Goal: Find specific page/section: Find specific page/section

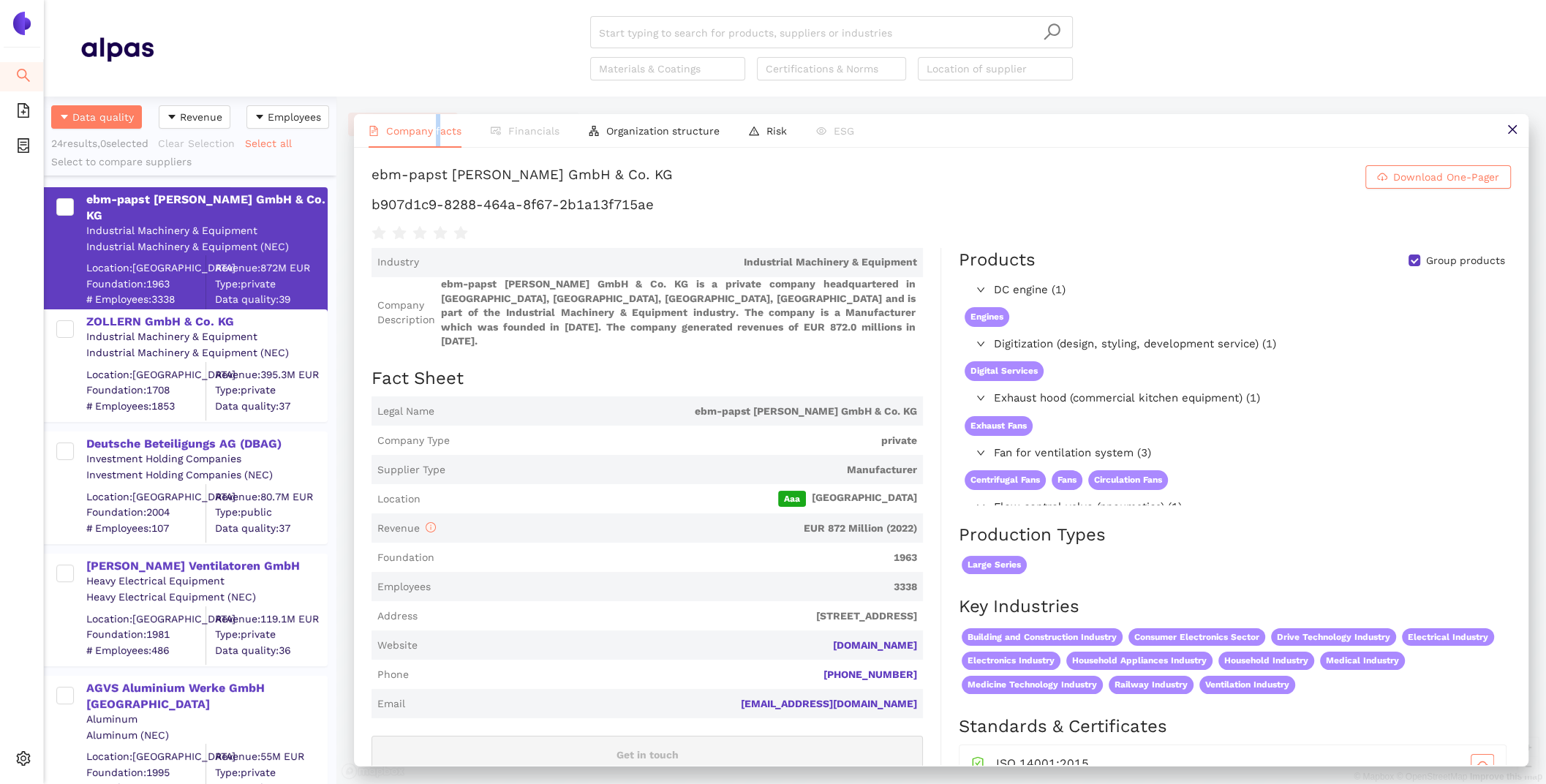
scroll to position [687, 292]
click at [15, 739] on ul "Search eSourcing Templates eSourcing Projects Settings" at bounding box center [22, 421] width 43 height 724
click at [16, 755] on icon "setting" at bounding box center [23, 757] width 15 height 15
click at [71, 665] on li "Internal Area" at bounding box center [104, 654] width 120 height 30
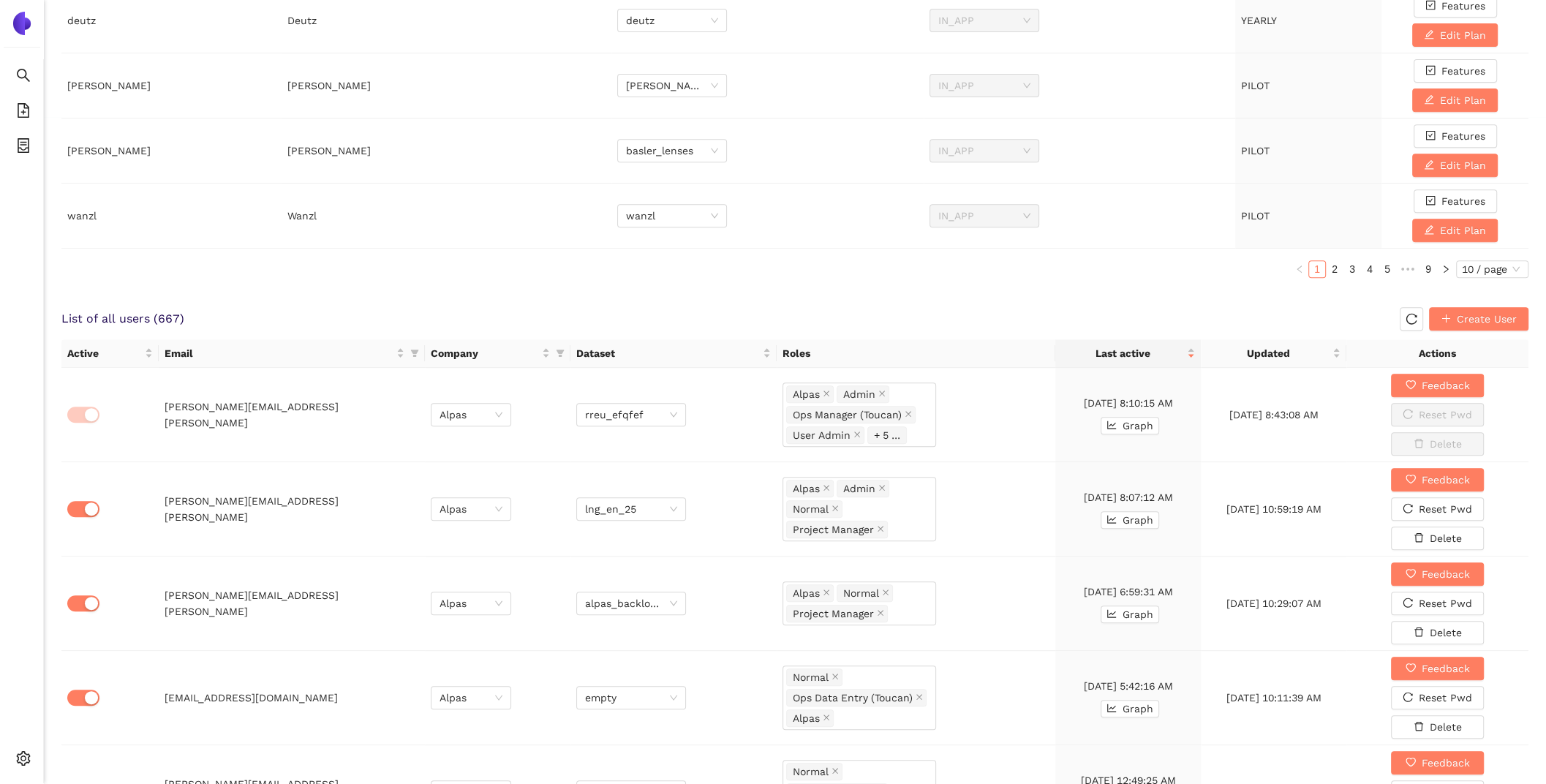
scroll to position [627, 0]
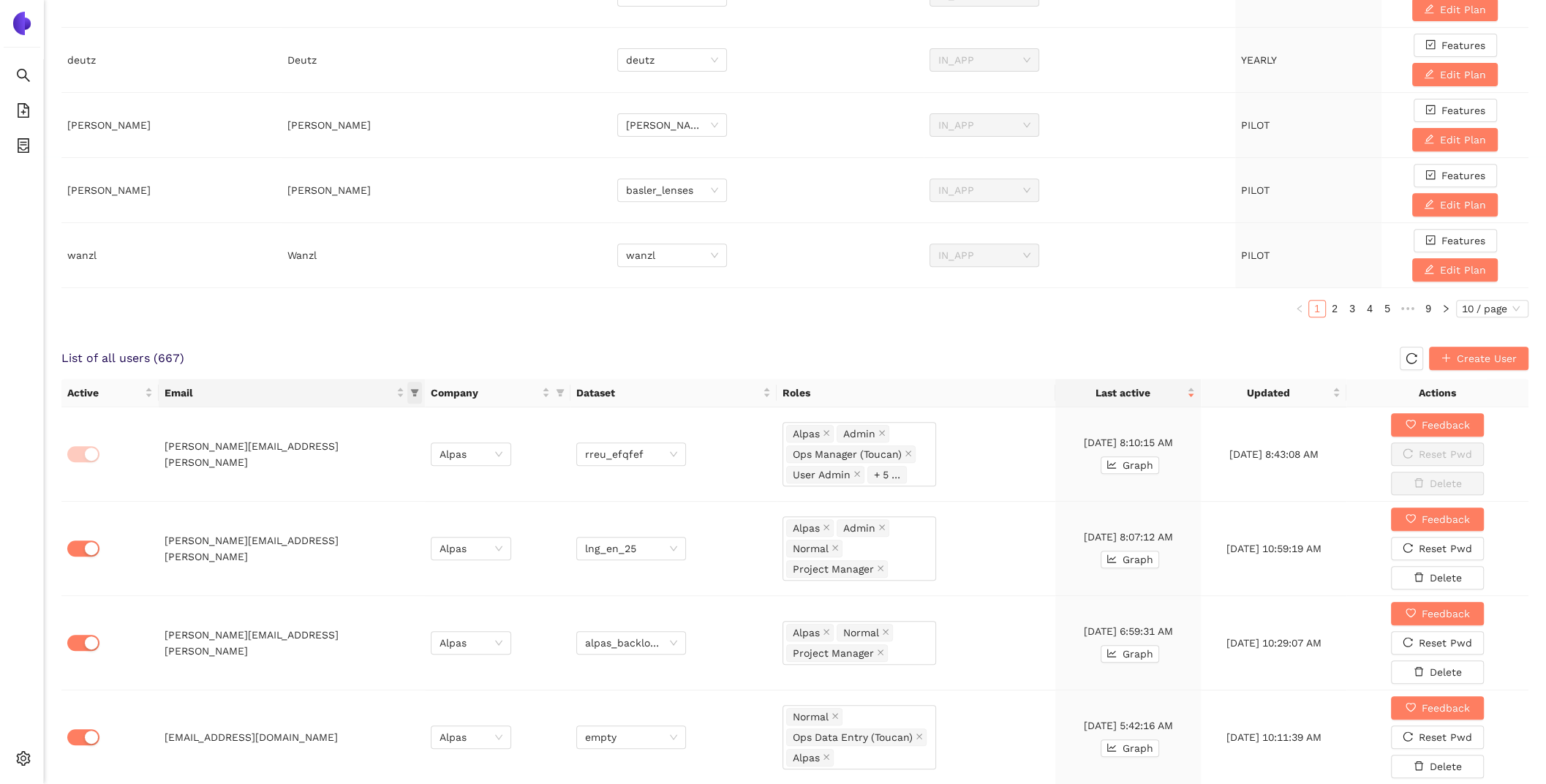
click at [414, 389] on icon "filter" at bounding box center [415, 392] width 8 height 7
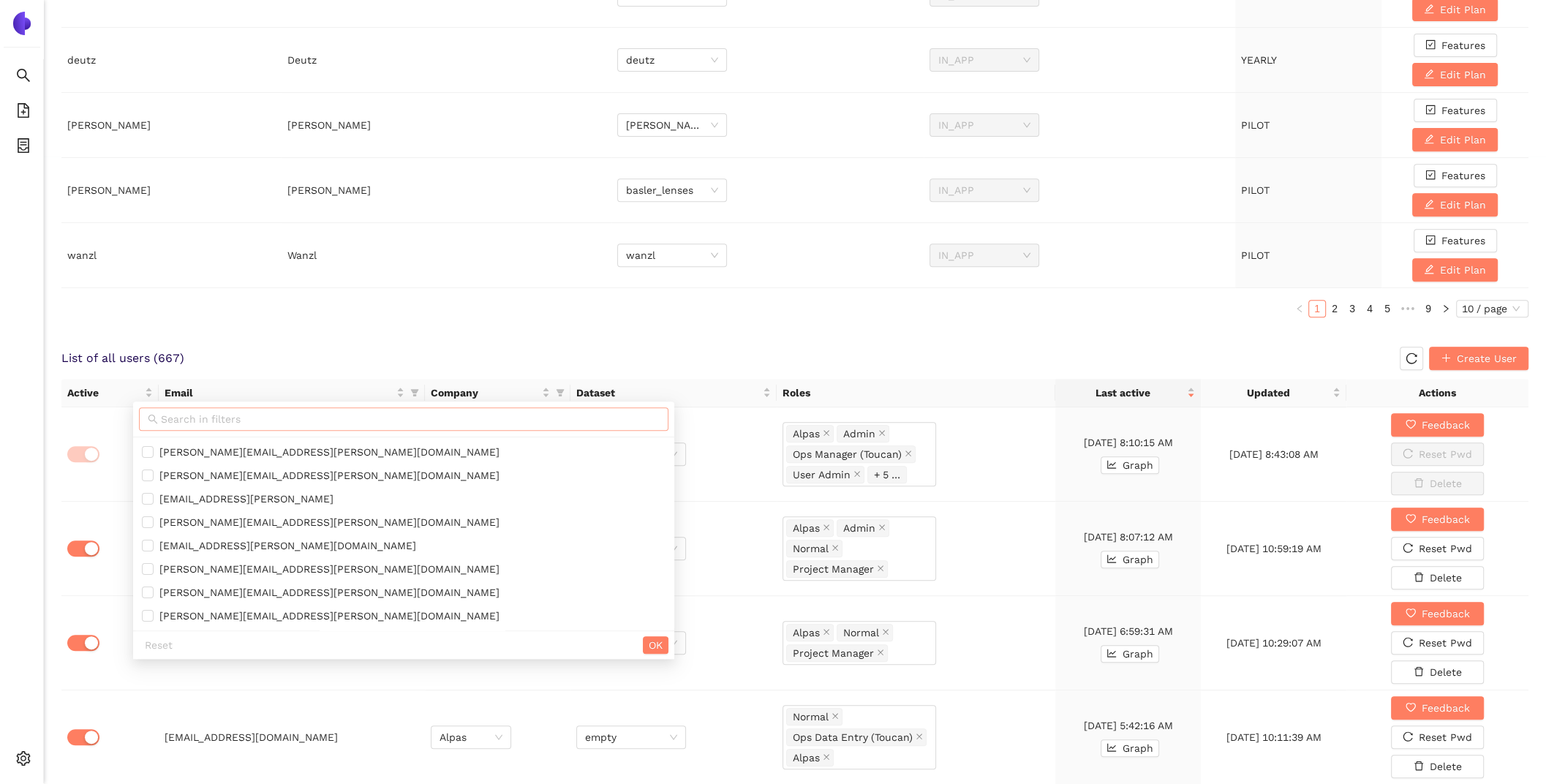
click at [301, 421] on input "text" at bounding box center [409, 419] width 498 height 16
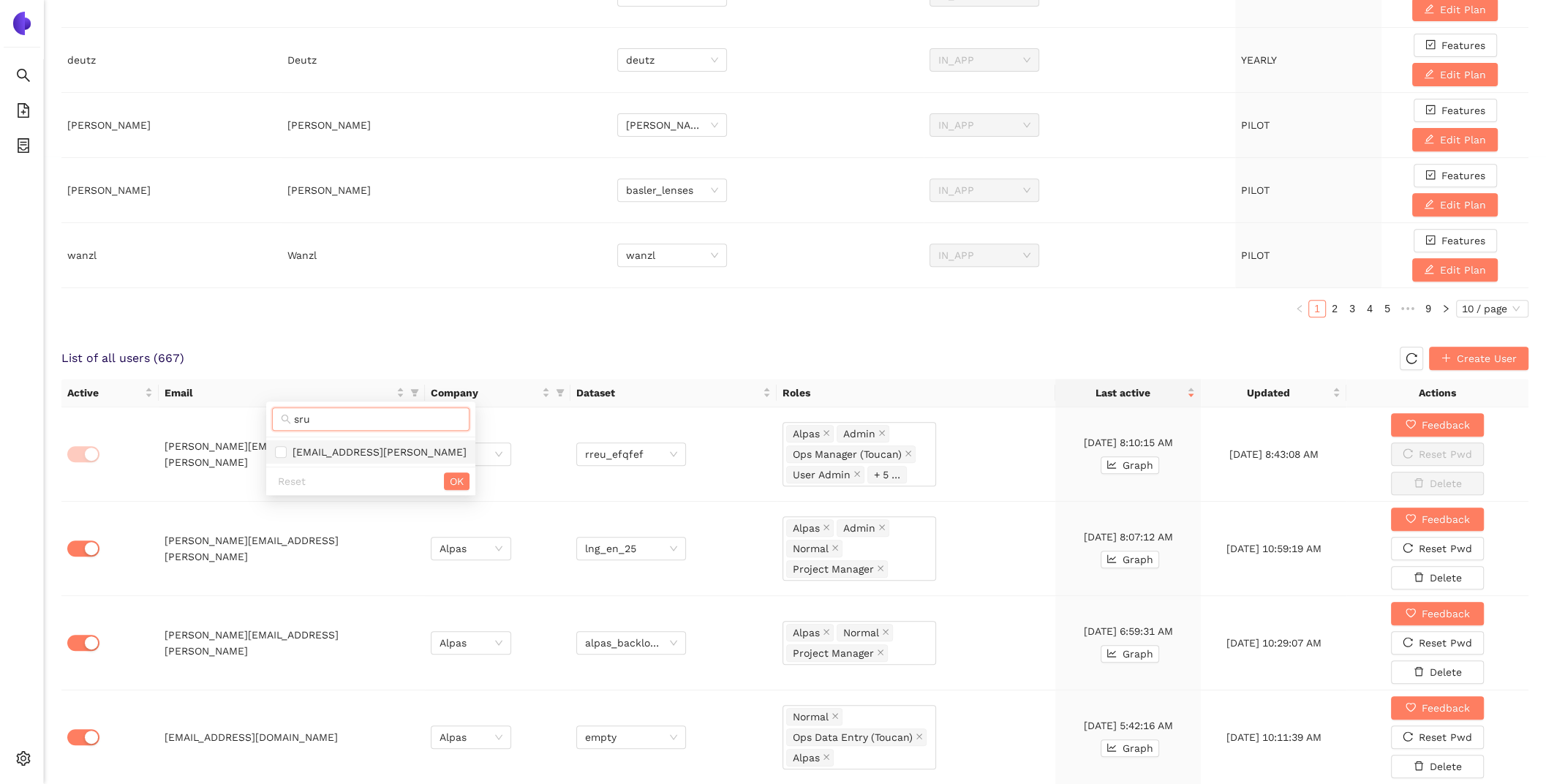
type input "sru"
click at [340, 455] on span "[EMAIL_ADDRESS][PERSON_NAME]" at bounding box center [377, 452] width 180 height 12
checkbox input "true"
drag, startPoint x: 324, startPoint y: 420, endPoint x: 256, endPoint y: 416, distance: 68.1
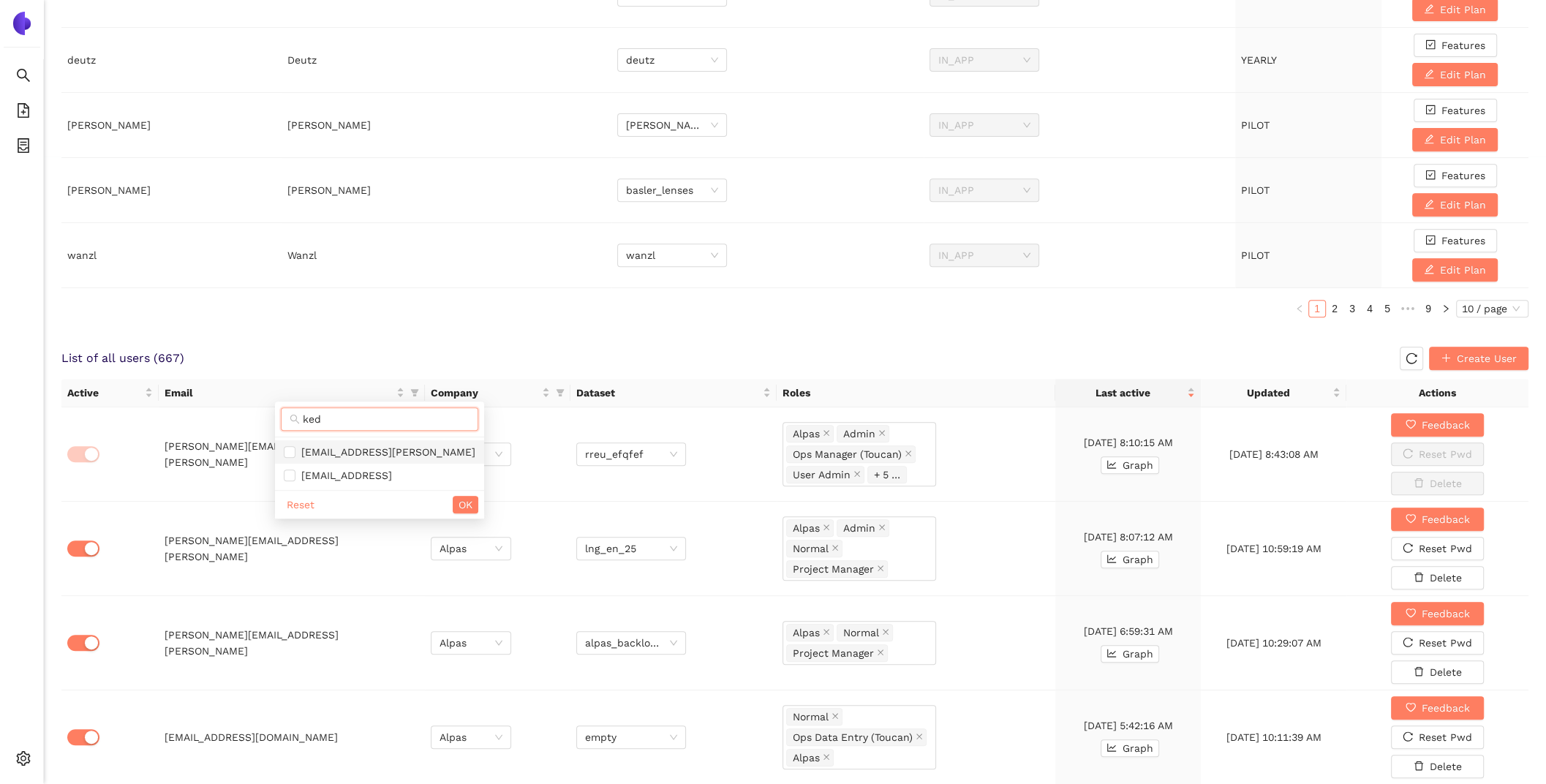
type input "ked"
click at [318, 448] on span "[EMAIL_ADDRESS][PERSON_NAME]" at bounding box center [385, 452] width 180 height 12
checkbox input "true"
drag, startPoint x: 321, startPoint y: 420, endPoint x: 278, endPoint y: 411, distance: 43.9
click at [279, 411] on div "ked" at bounding box center [380, 419] width 209 height 36
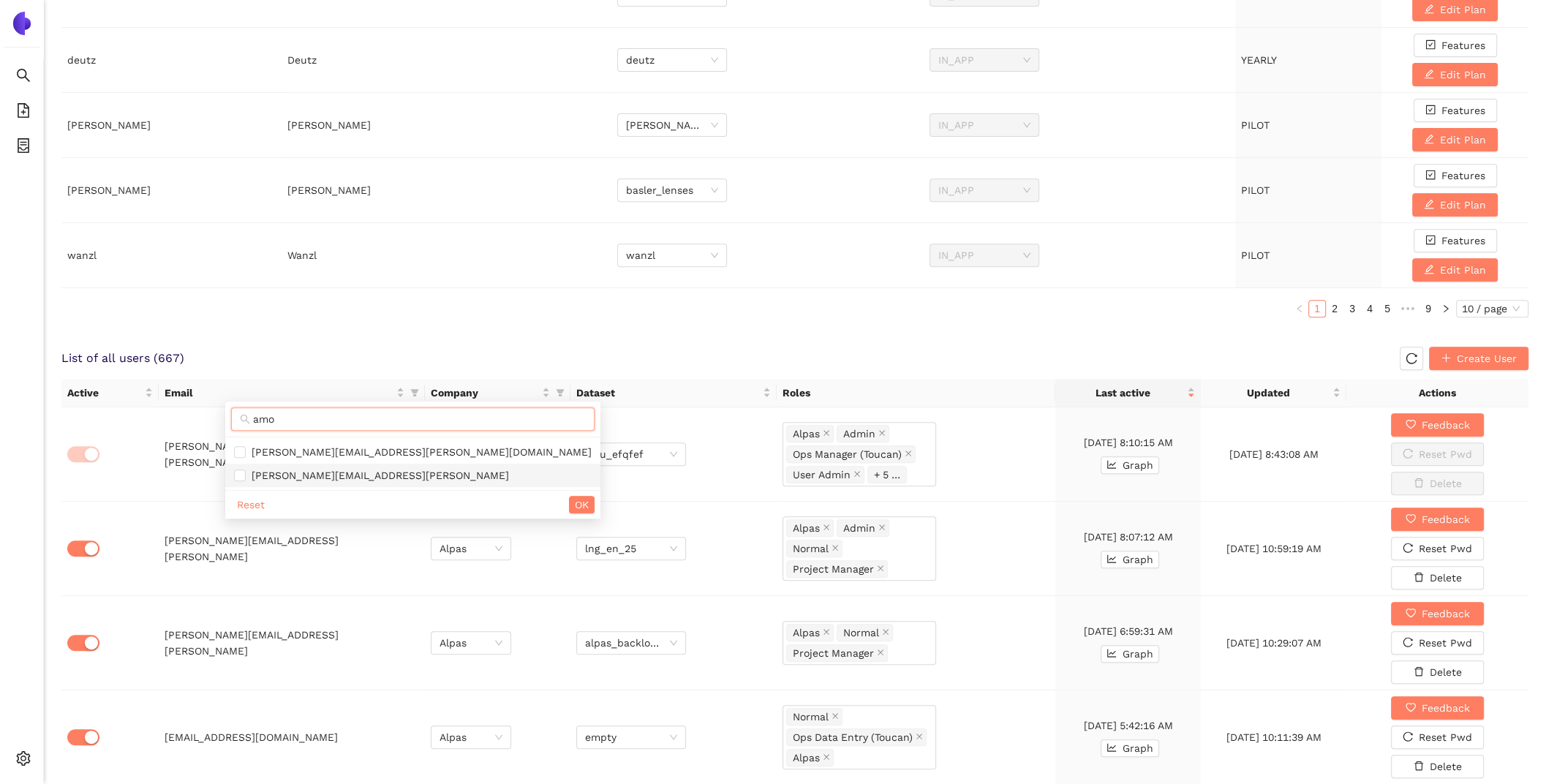
type input "amo"
click at [324, 476] on span "[PERSON_NAME][EMAIL_ADDRESS][PERSON_NAME]" at bounding box center [377, 475] width 263 height 12
checkbox input "true"
drag, startPoint x: 297, startPoint y: 419, endPoint x: 238, endPoint y: 409, distance: 59.8
click at [238, 409] on span "amo" at bounding box center [412, 419] width 363 height 24
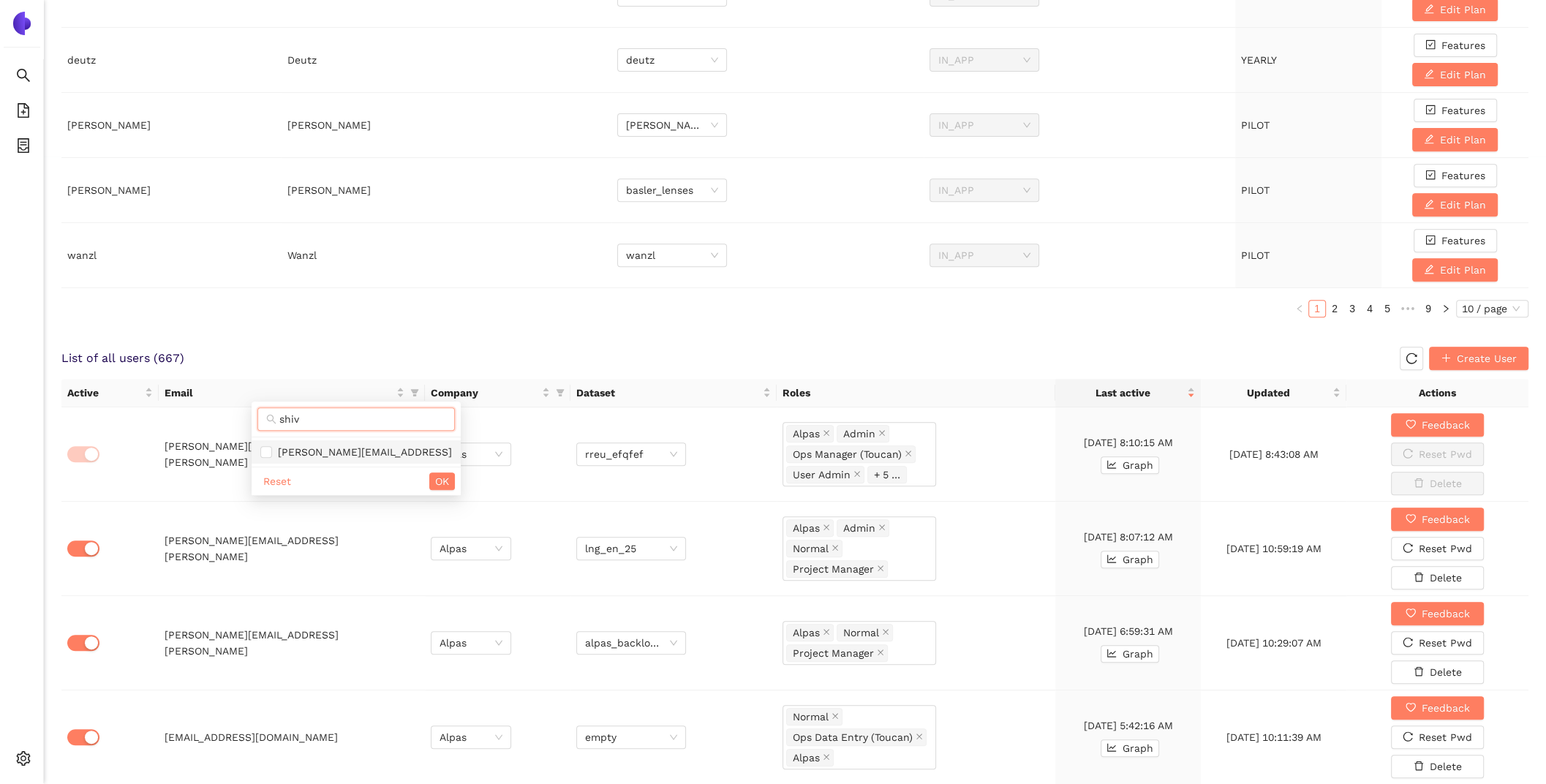
type input "shiv"
click at [392, 449] on span "[PERSON_NAME][EMAIL_ADDRESS]" at bounding box center [362, 452] width 180 height 12
checkbox input "true"
click at [397, 490] on div "Reset OK" at bounding box center [356, 480] width 209 height 29
click at [429, 476] on button "OK" at bounding box center [442, 481] width 26 height 18
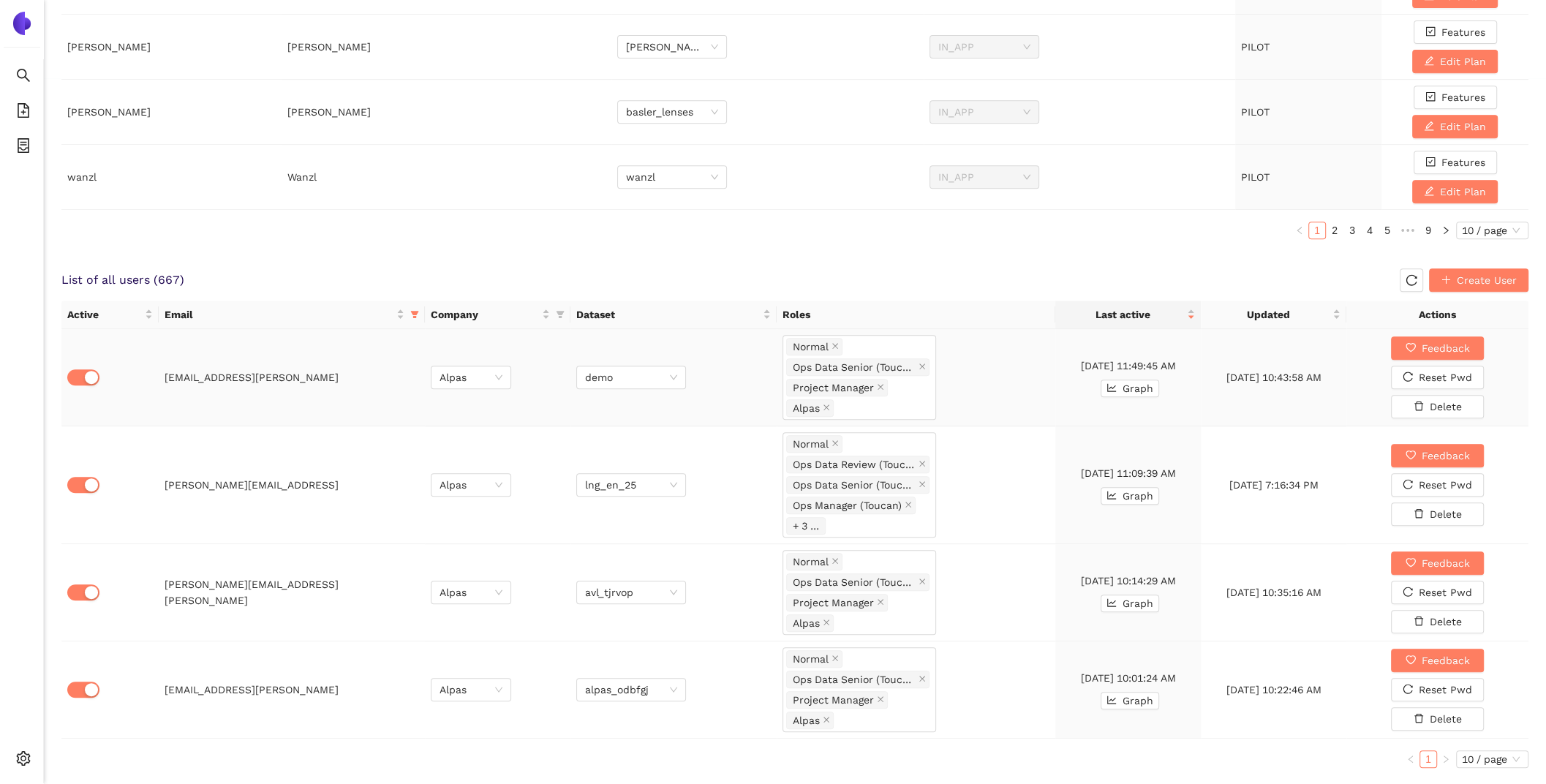
scroll to position [727, 0]
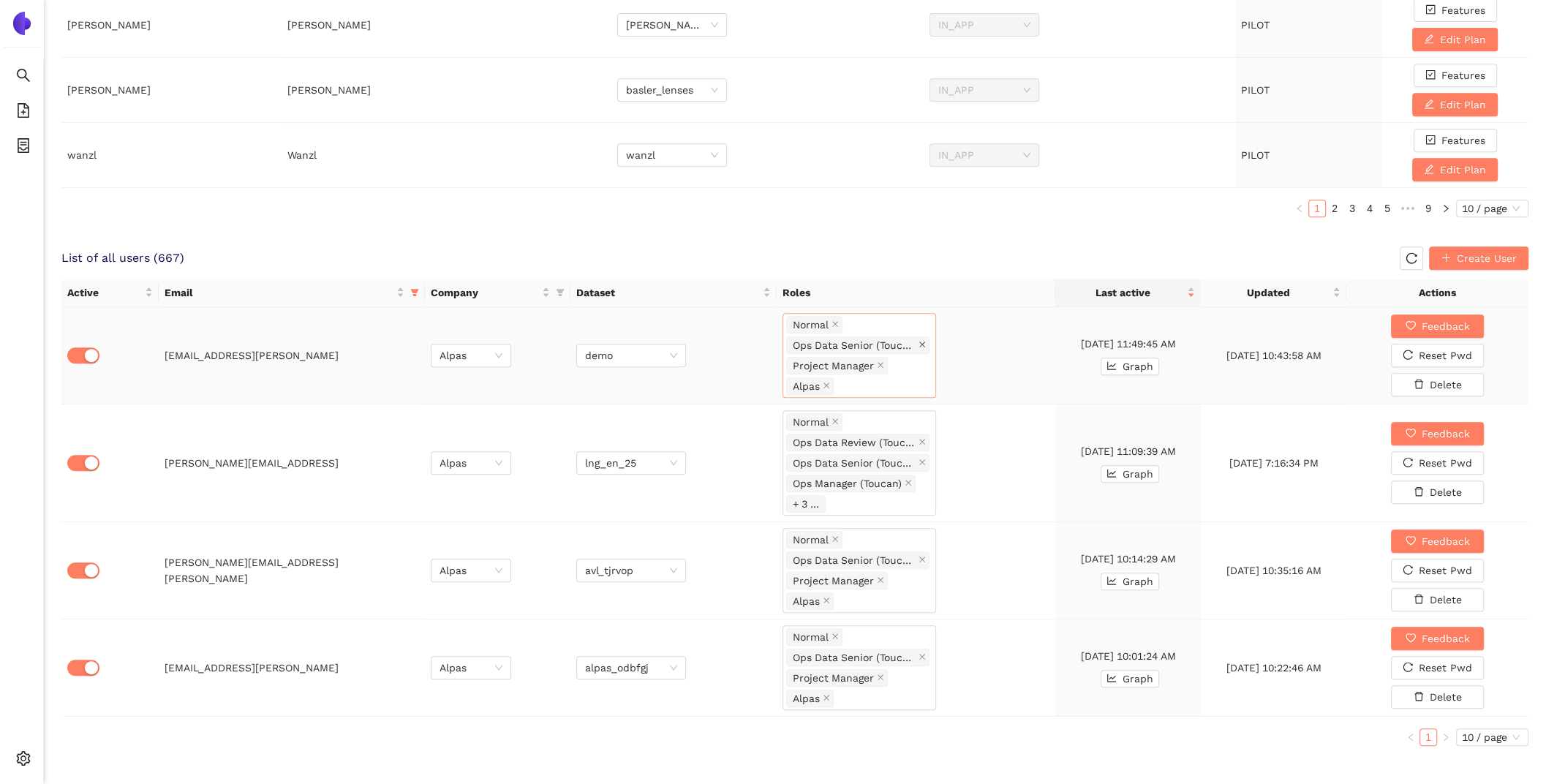
click at [921, 341] on icon "close" at bounding box center [922, 344] width 6 height 6
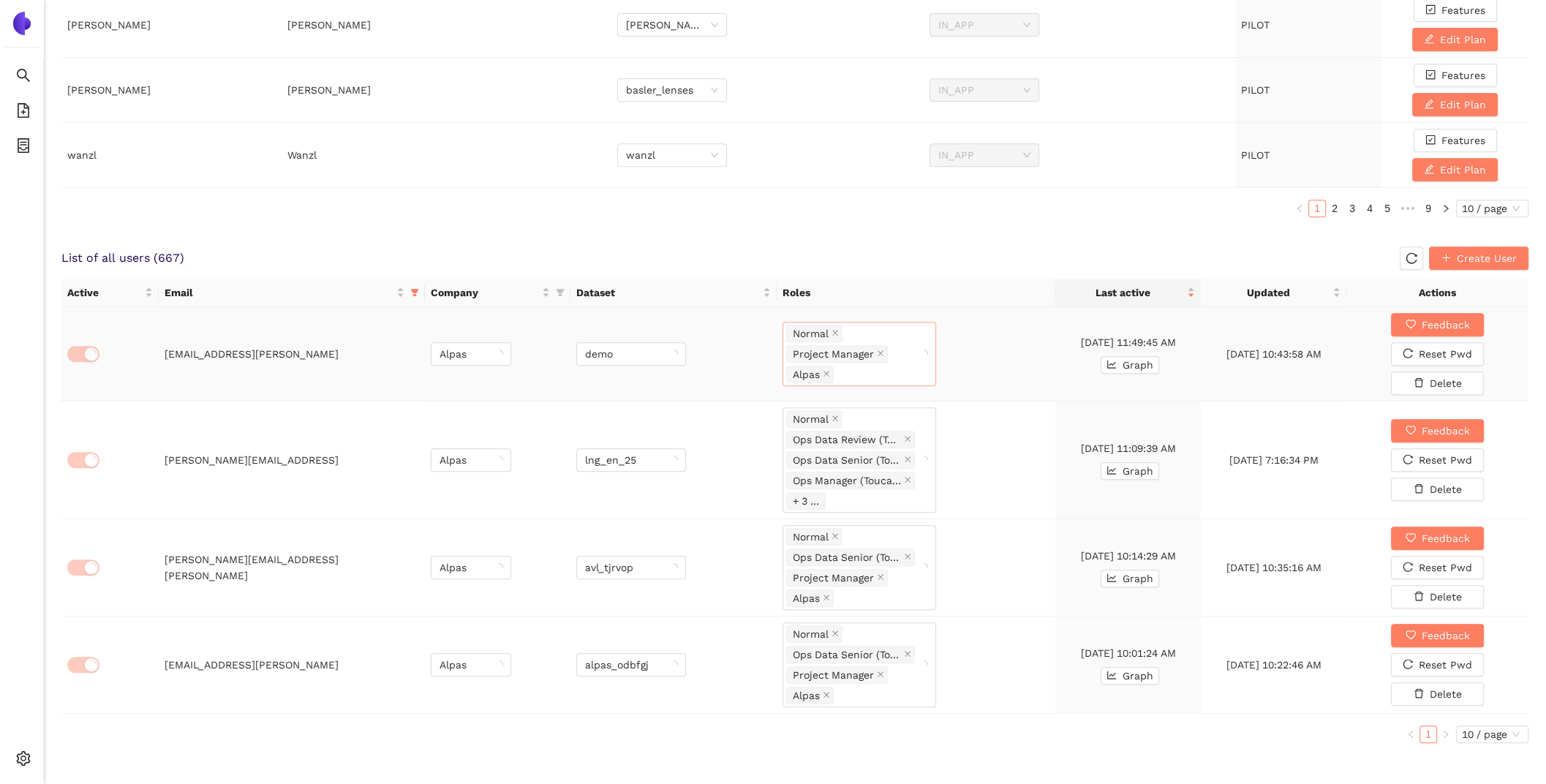
scroll to position [725, 0]
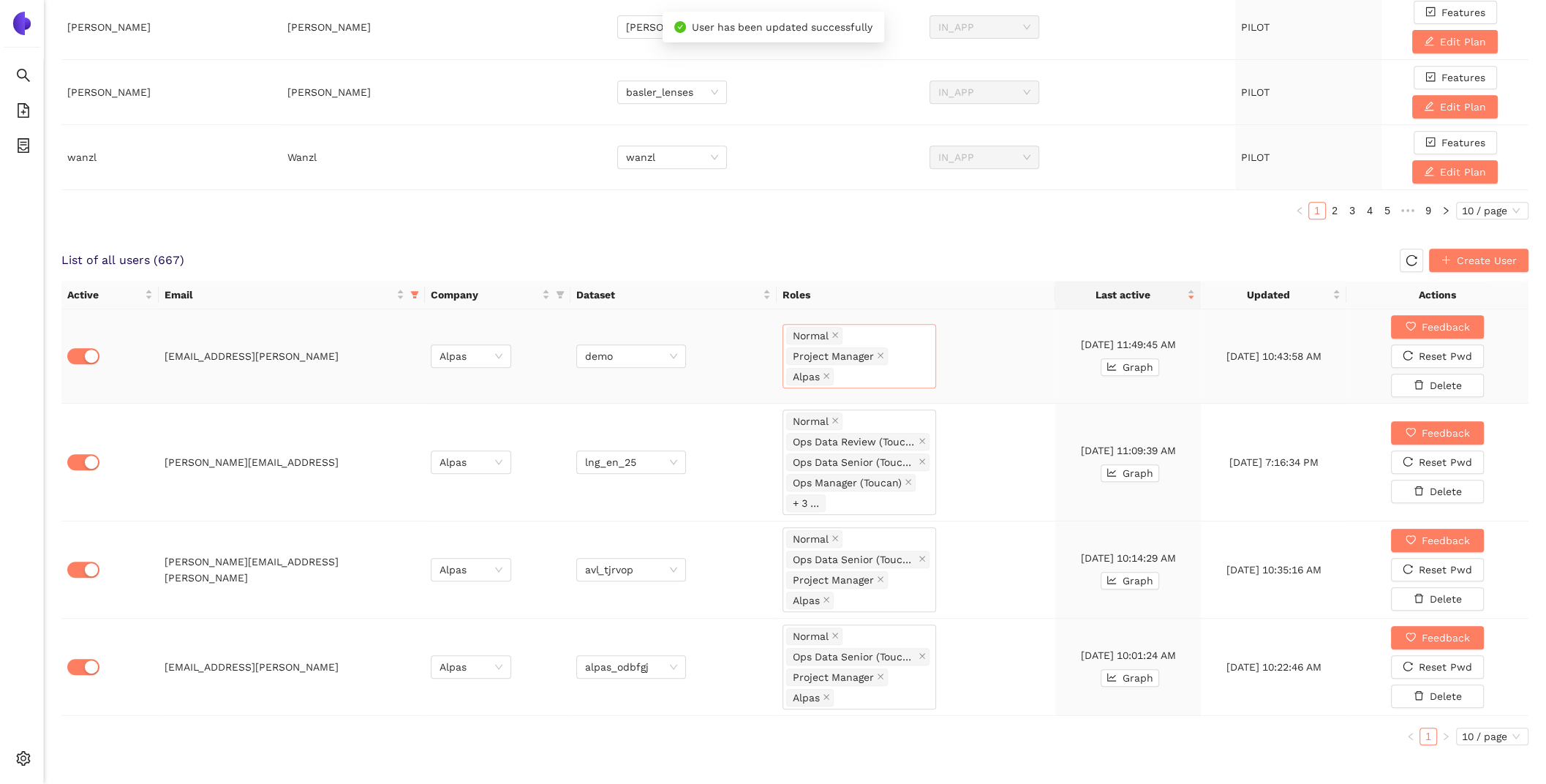
click at [921, 349] on div "Normal Project Manager Alpas" at bounding box center [859, 356] width 146 height 61
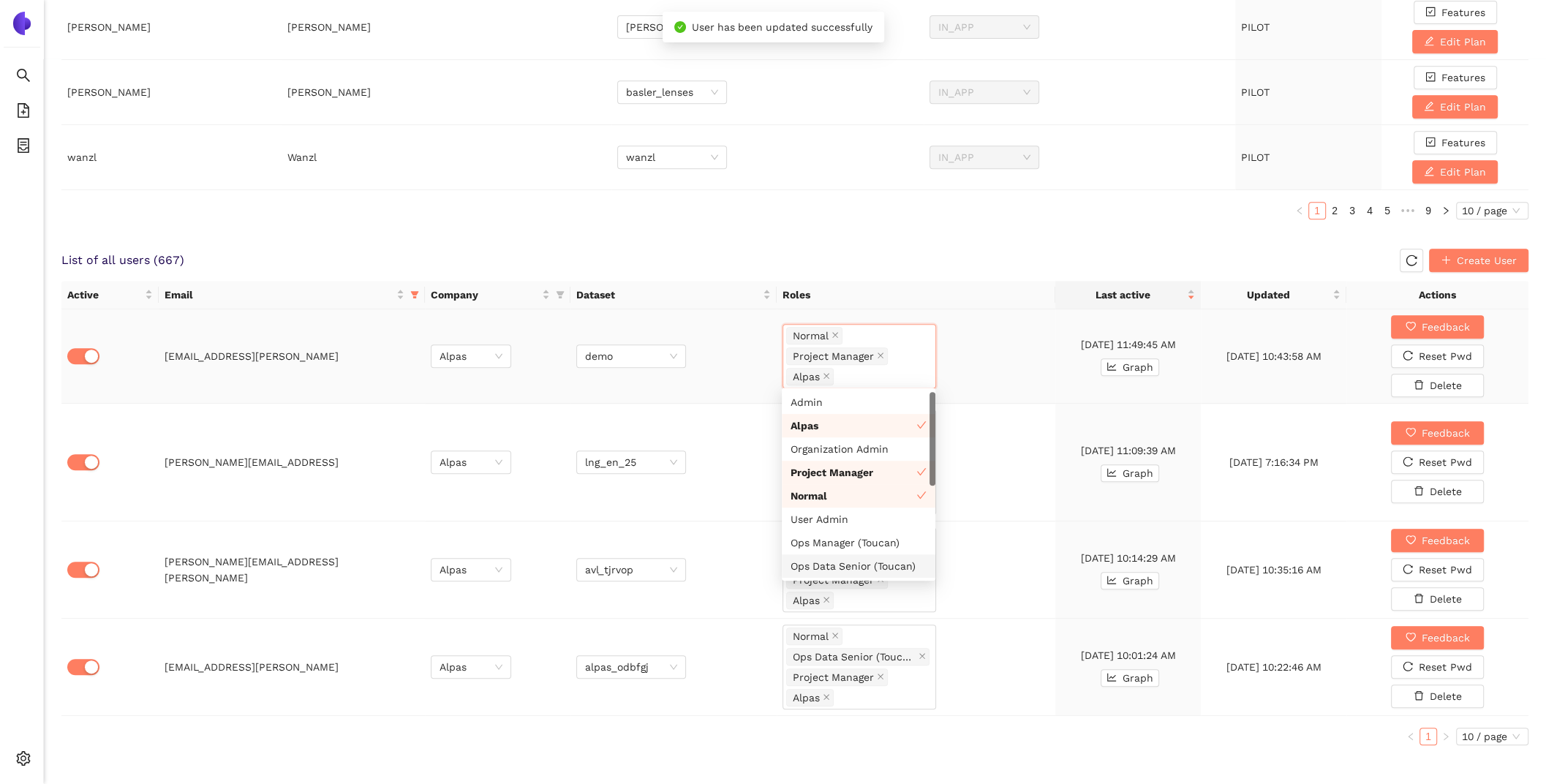
scroll to position [46, 0]
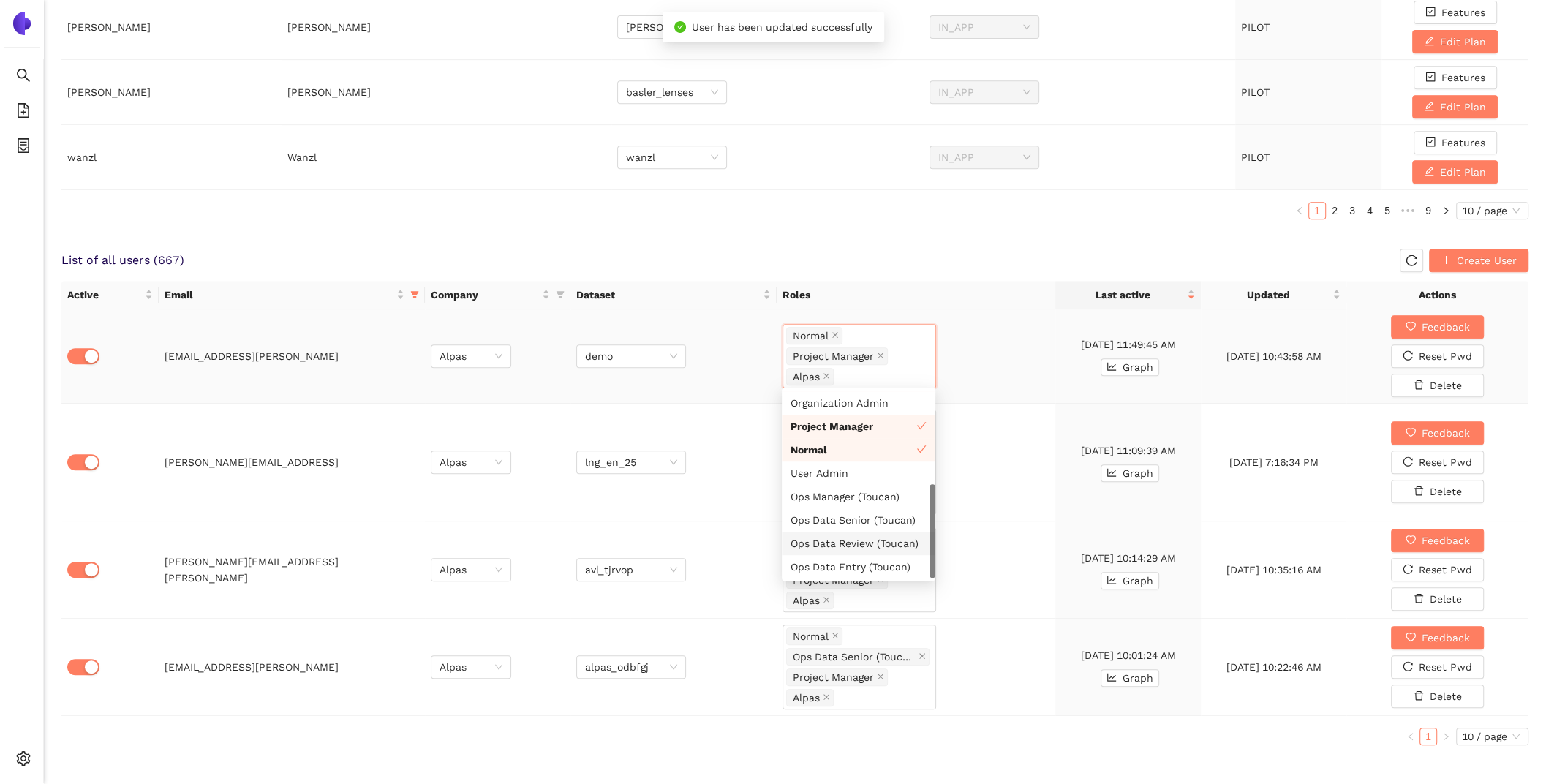
click at [841, 544] on div "Ops Data Review (Toucan)" at bounding box center [858, 543] width 136 height 16
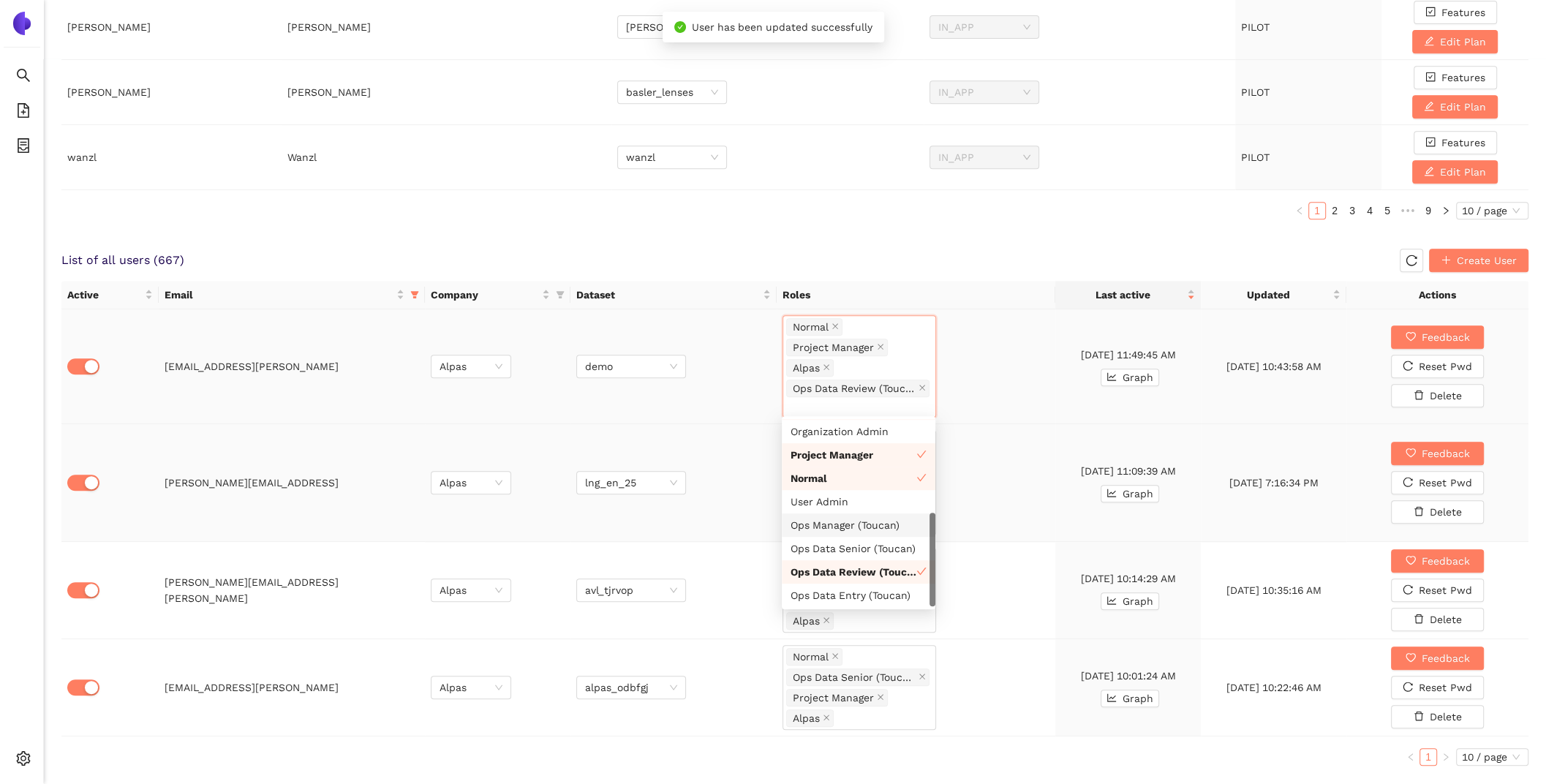
click at [992, 510] on td "Normal Ops Data Review (Toucan) Ops Data Senior (Toucan) Ops Manager (Toucan) +…" at bounding box center [916, 482] width 278 height 117
